Goal: Find specific page/section: Find specific page/section

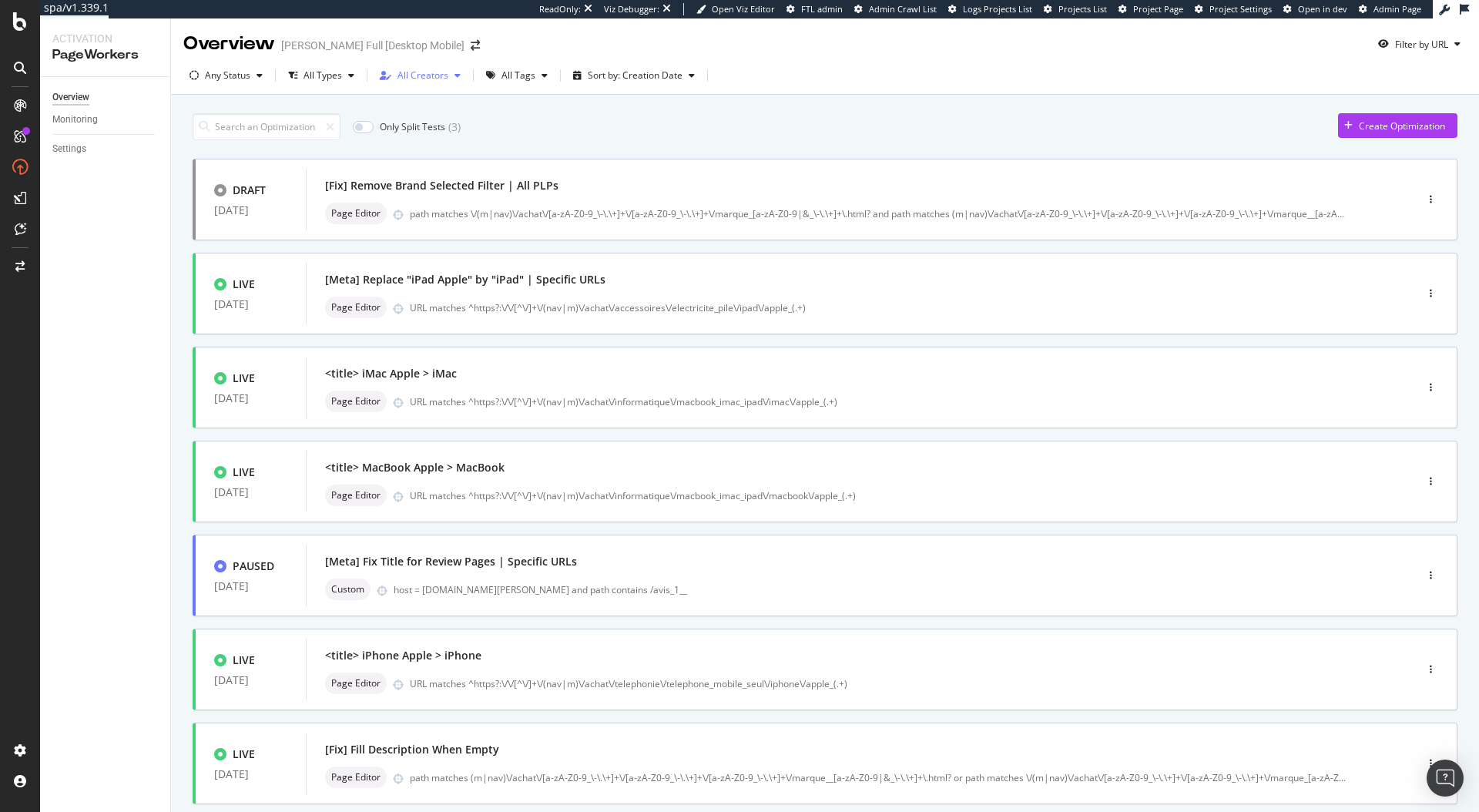
click at [427, 77] on div "All Creators" at bounding box center [423, 76] width 51 height 9
